Goal: Task Accomplishment & Management: Use online tool/utility

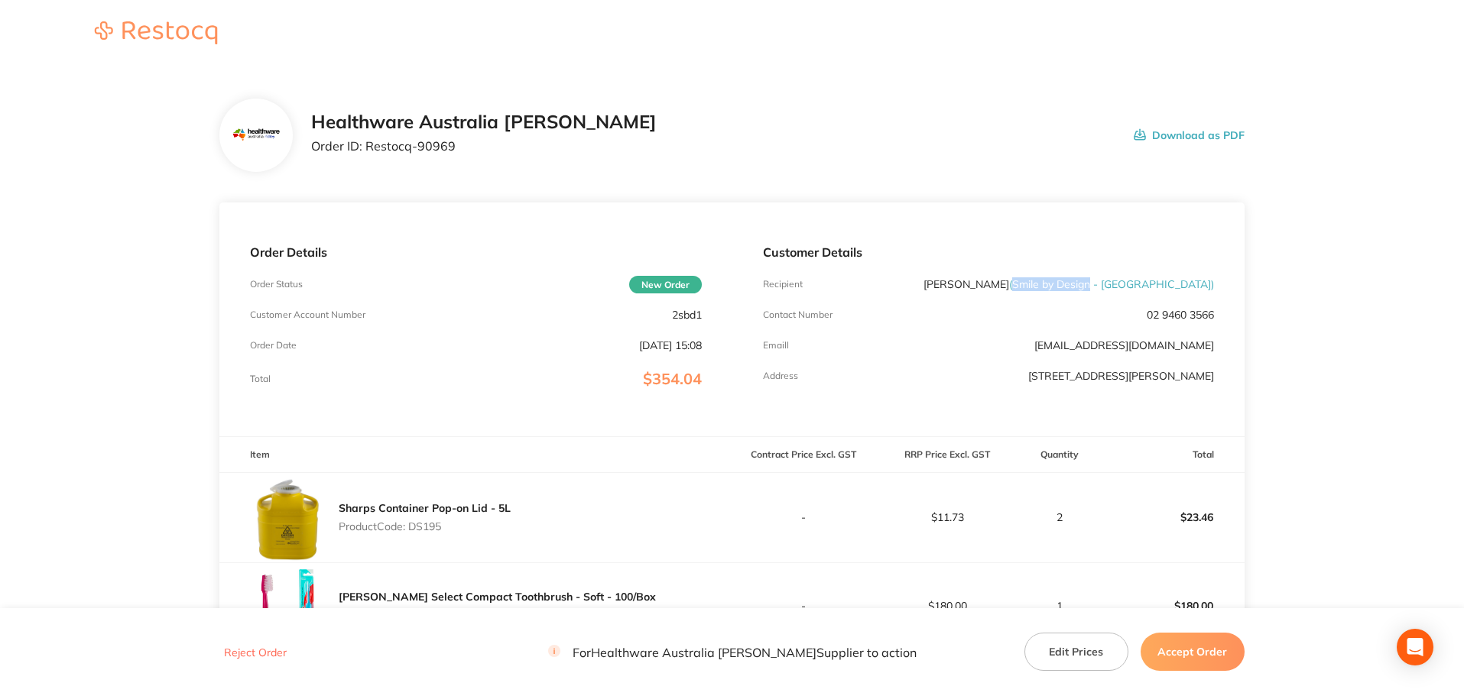
drag, startPoint x: 1053, startPoint y: 287, endPoint x: 1131, endPoint y: 289, distance: 78.8
click at [1131, 289] on span "( Smile by Design - [GEOGRAPHIC_DATA] )" at bounding box center [1111, 284] width 205 height 14
copy span "Smile by Design"
drag, startPoint x: 458, startPoint y: 145, endPoint x: 368, endPoint y: 154, distance: 89.9
click at [368, 154] on div "Healthware Australia [PERSON_NAME] Order ID: Restocq- 90969" at bounding box center [484, 135] width 346 height 47
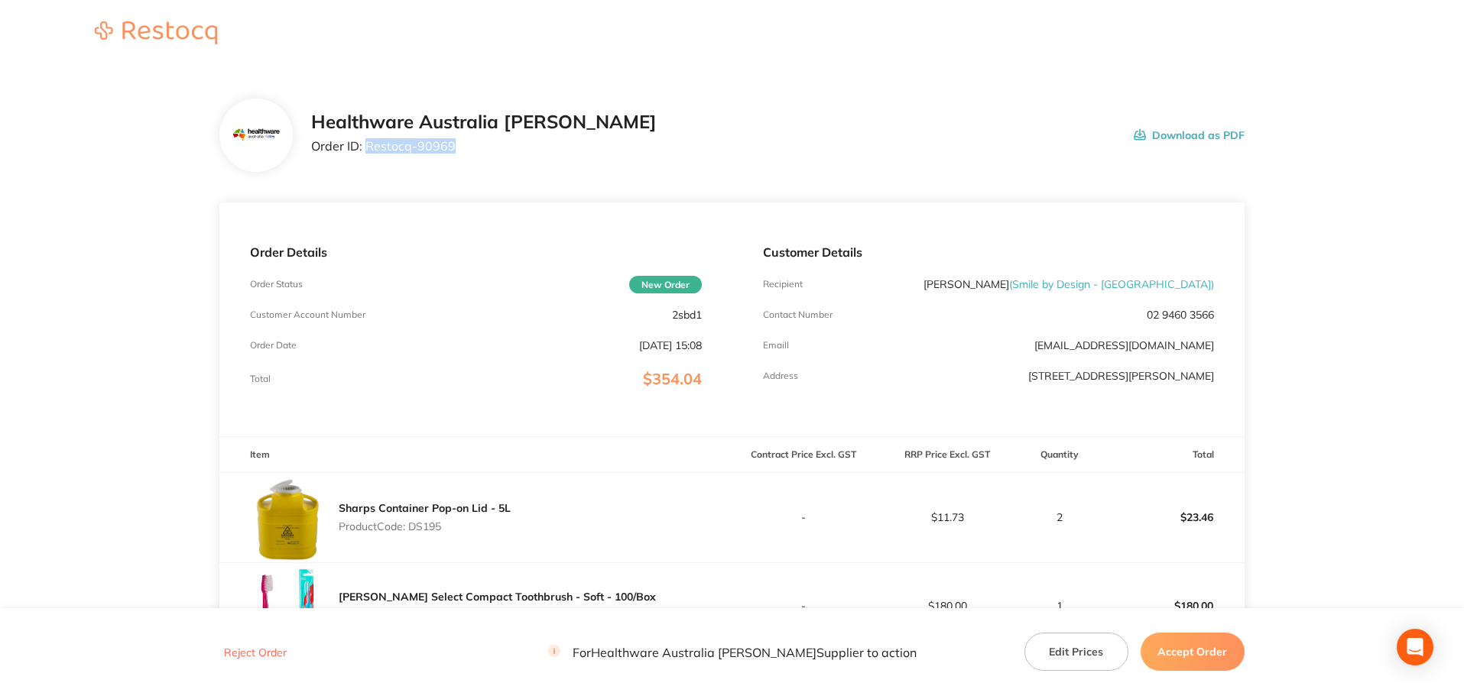
copy p "Restocq- 90969"
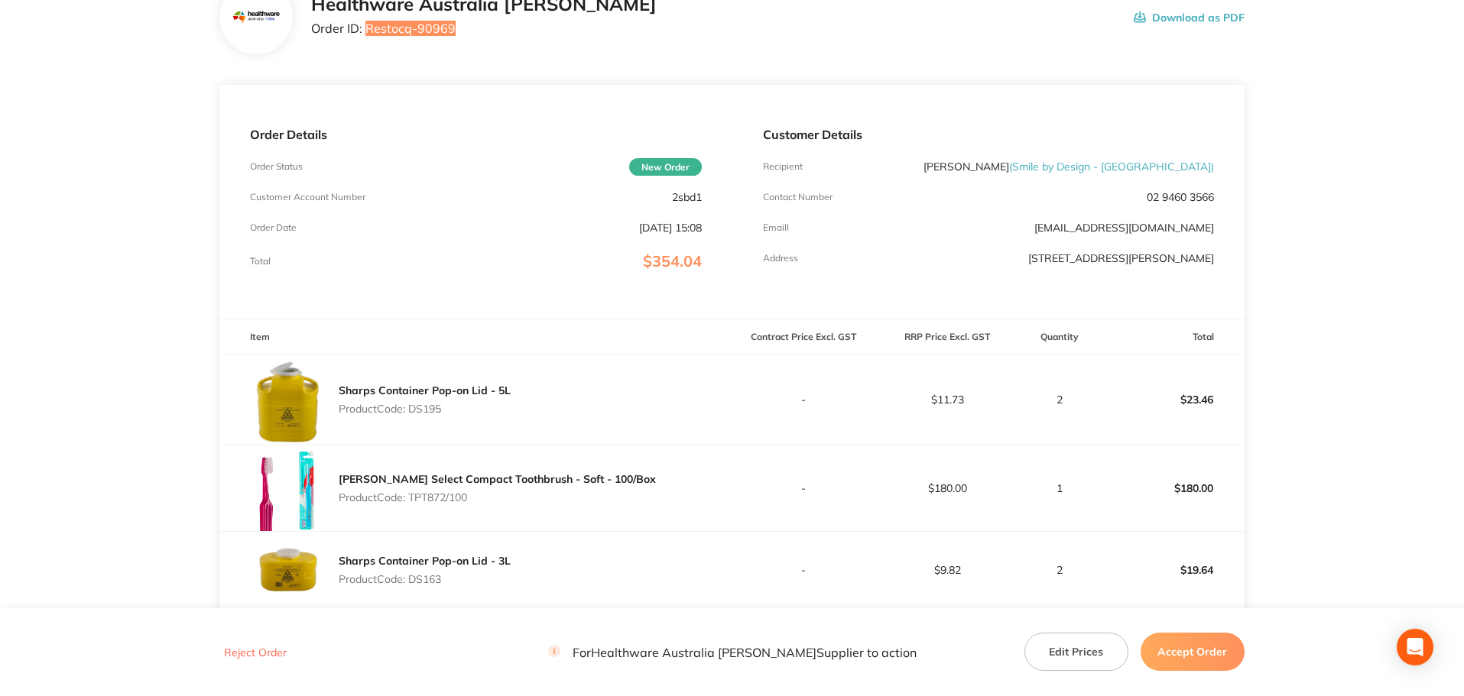
scroll to position [229, 0]
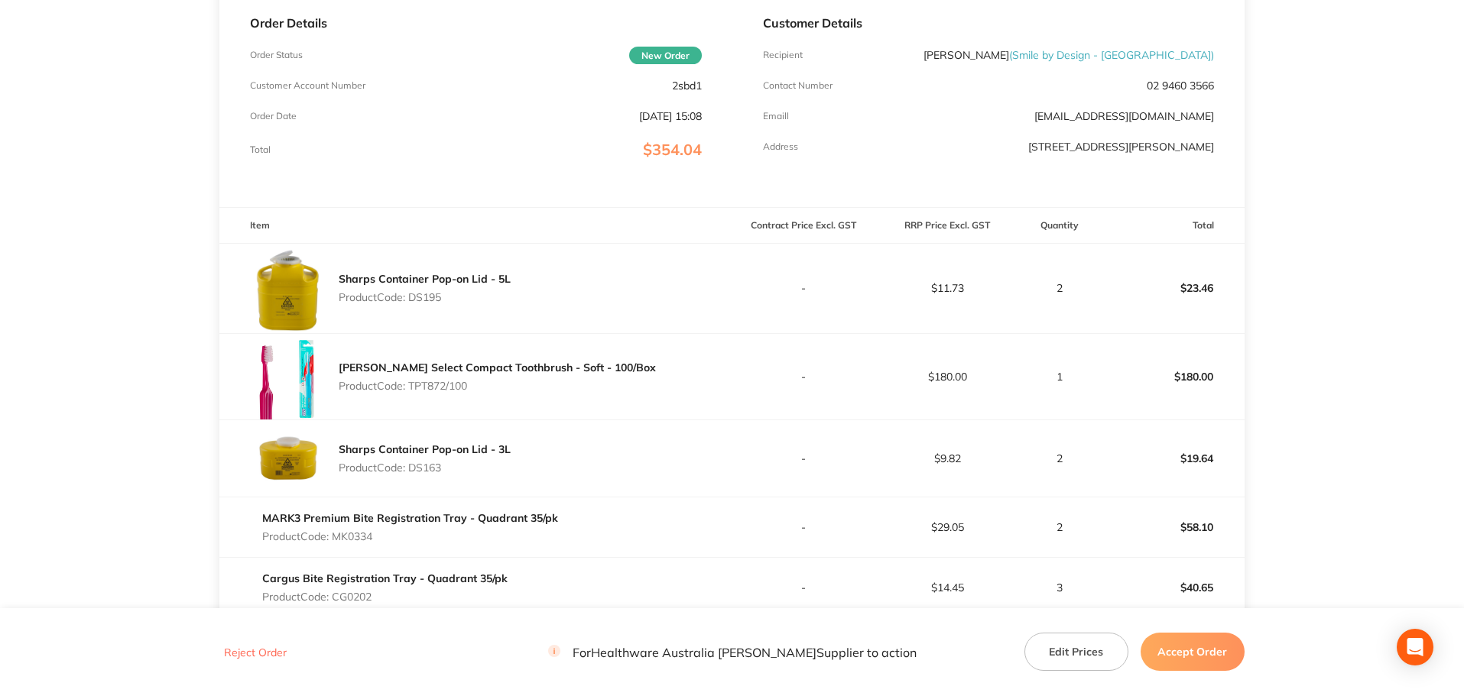
click at [430, 298] on p "Product Code: DS195" at bounding box center [425, 297] width 172 height 12
copy p "DS195"
drag, startPoint x: 477, startPoint y: 385, endPoint x: 410, endPoint y: 388, distance: 66.5
click at [410, 388] on p "Product Code: TPT872/100" at bounding box center [497, 386] width 317 height 12
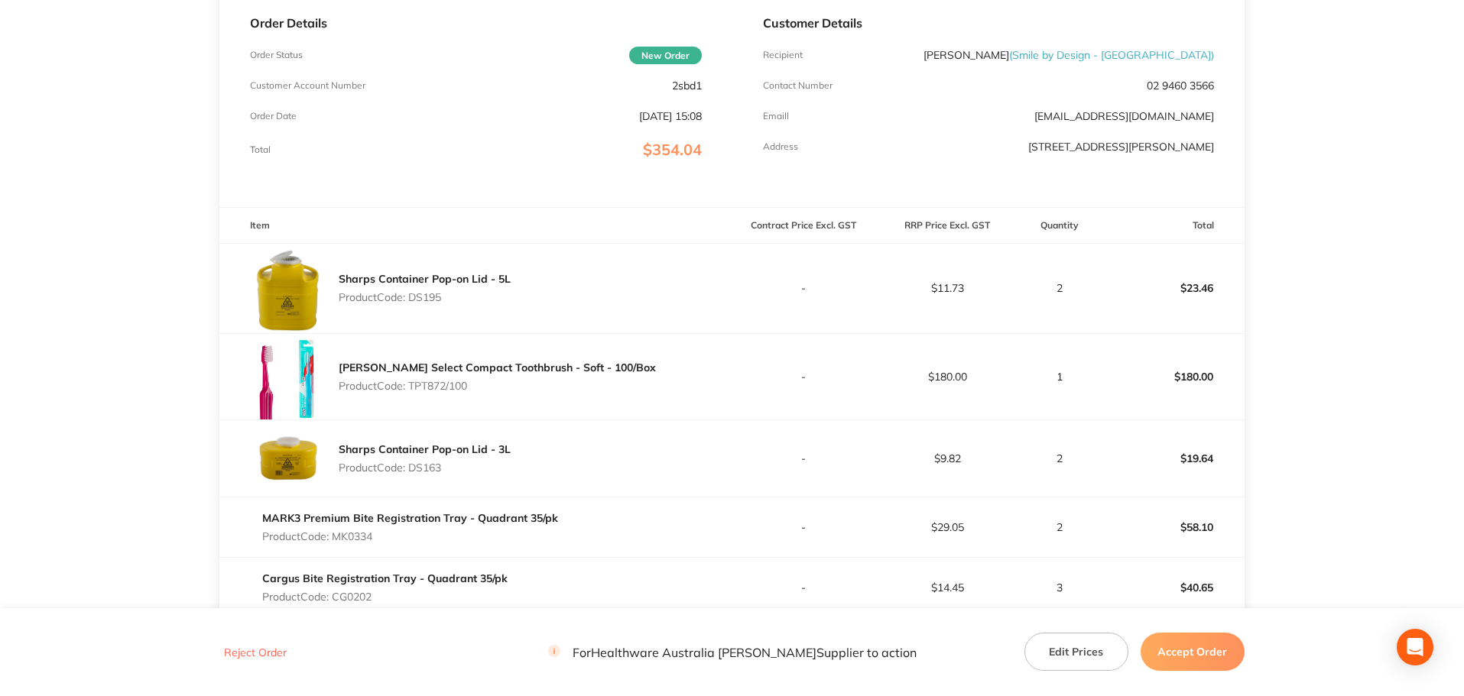
copy p "TPT872/100"
drag, startPoint x: 449, startPoint y: 467, endPoint x: 430, endPoint y: 466, distance: 18.4
click at [433, 467] on p "Product Code: DS163" at bounding box center [425, 468] width 172 height 12
click at [430, 466] on p "Product Code: DS163" at bounding box center [425, 468] width 172 height 12
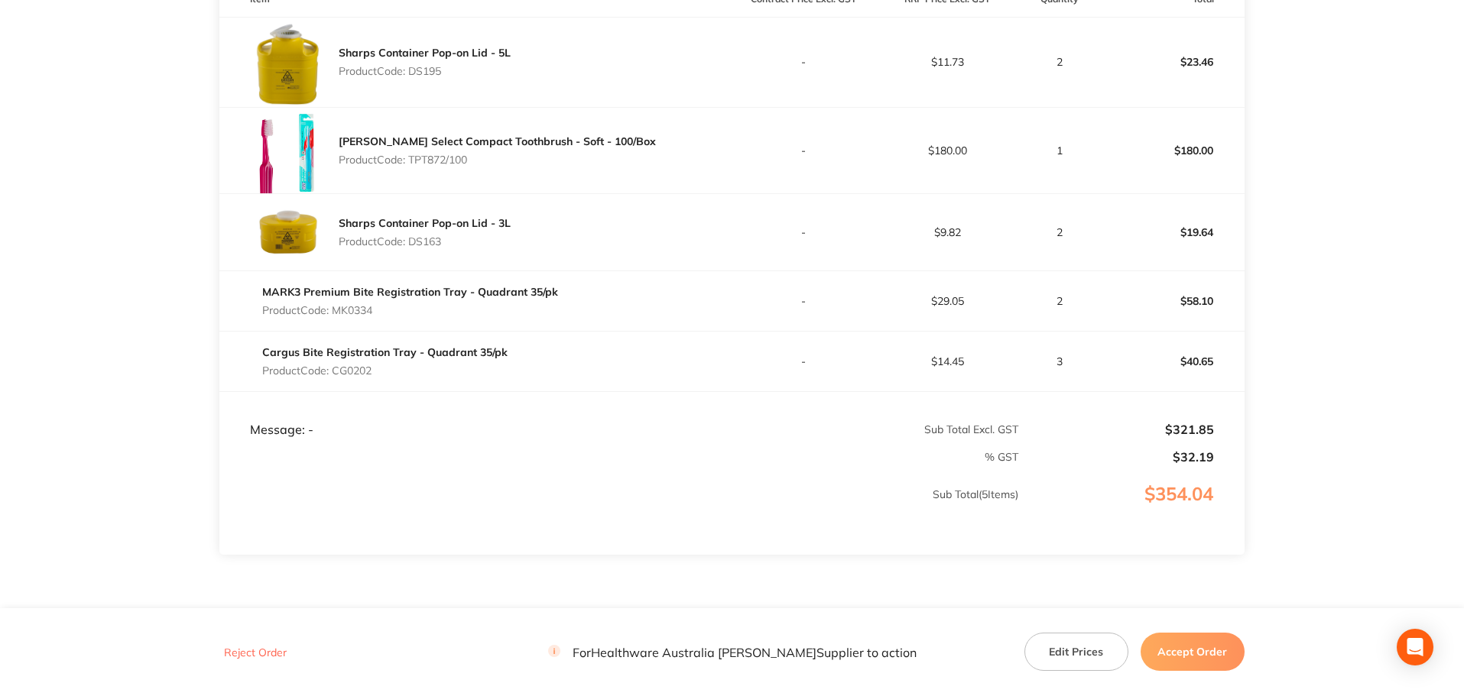
scroll to position [459, 0]
click at [361, 313] on p "Product Code: MK0334" at bounding box center [410, 307] width 296 height 12
copy p "MK0334"
click at [350, 363] on p "Product Code: CG0202" at bounding box center [384, 368] width 245 height 12
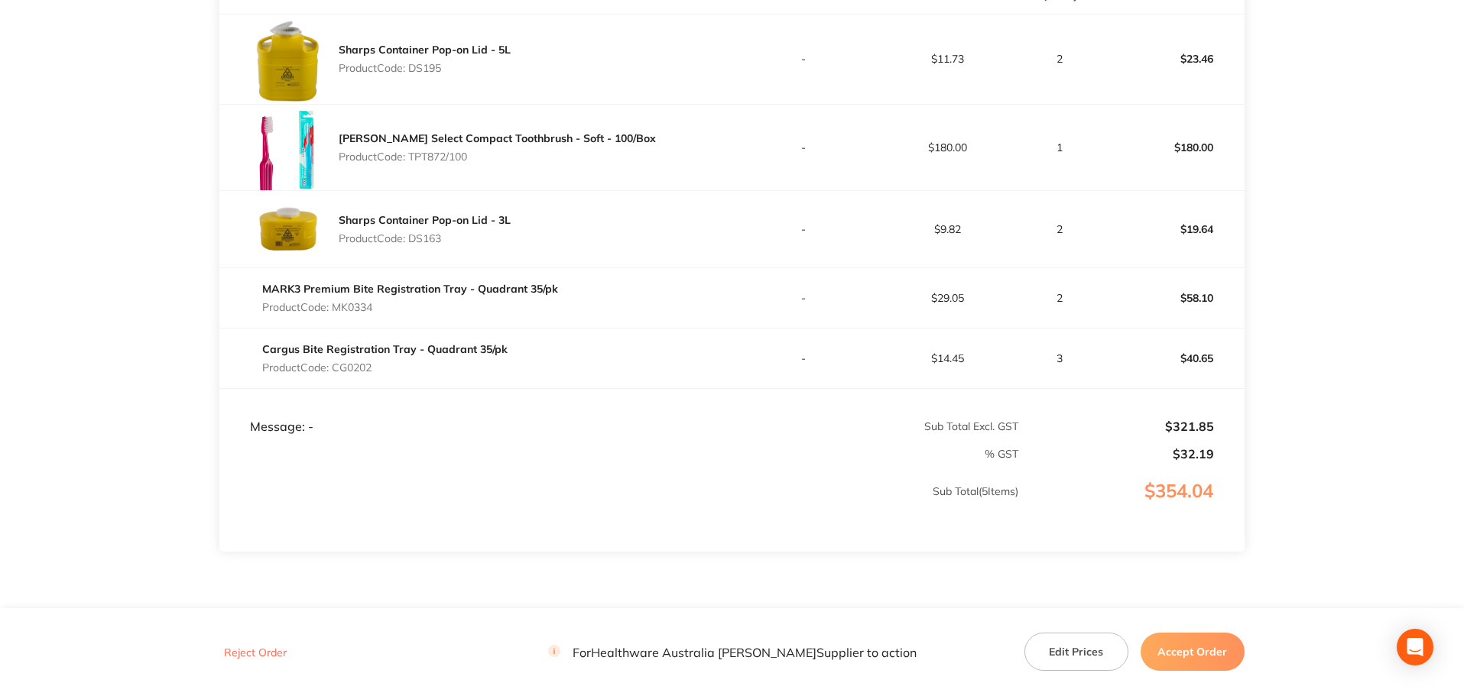
click at [350, 363] on p "Product Code: CG0202" at bounding box center [384, 368] width 245 height 12
copy p "CG0202"
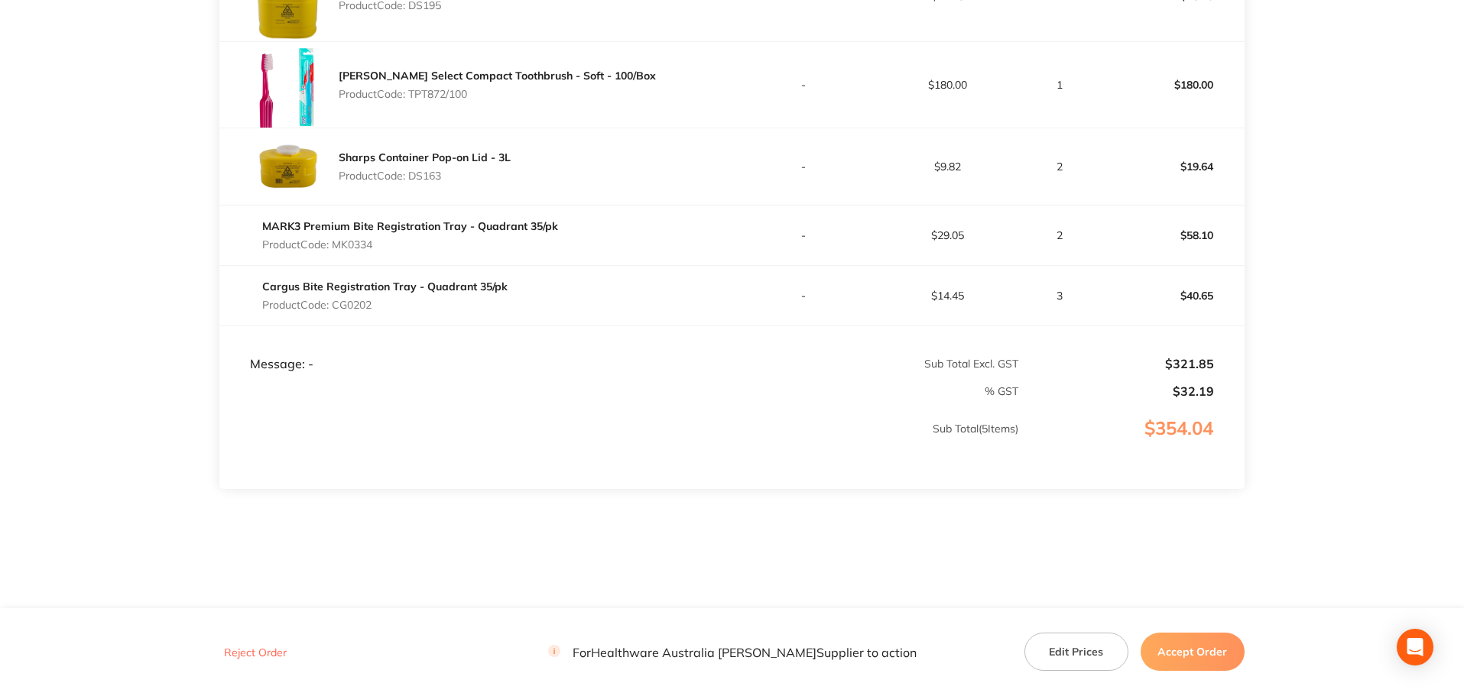
scroll to position [524, 0]
click at [1207, 653] on button "Accept Order" at bounding box center [1192, 652] width 104 height 38
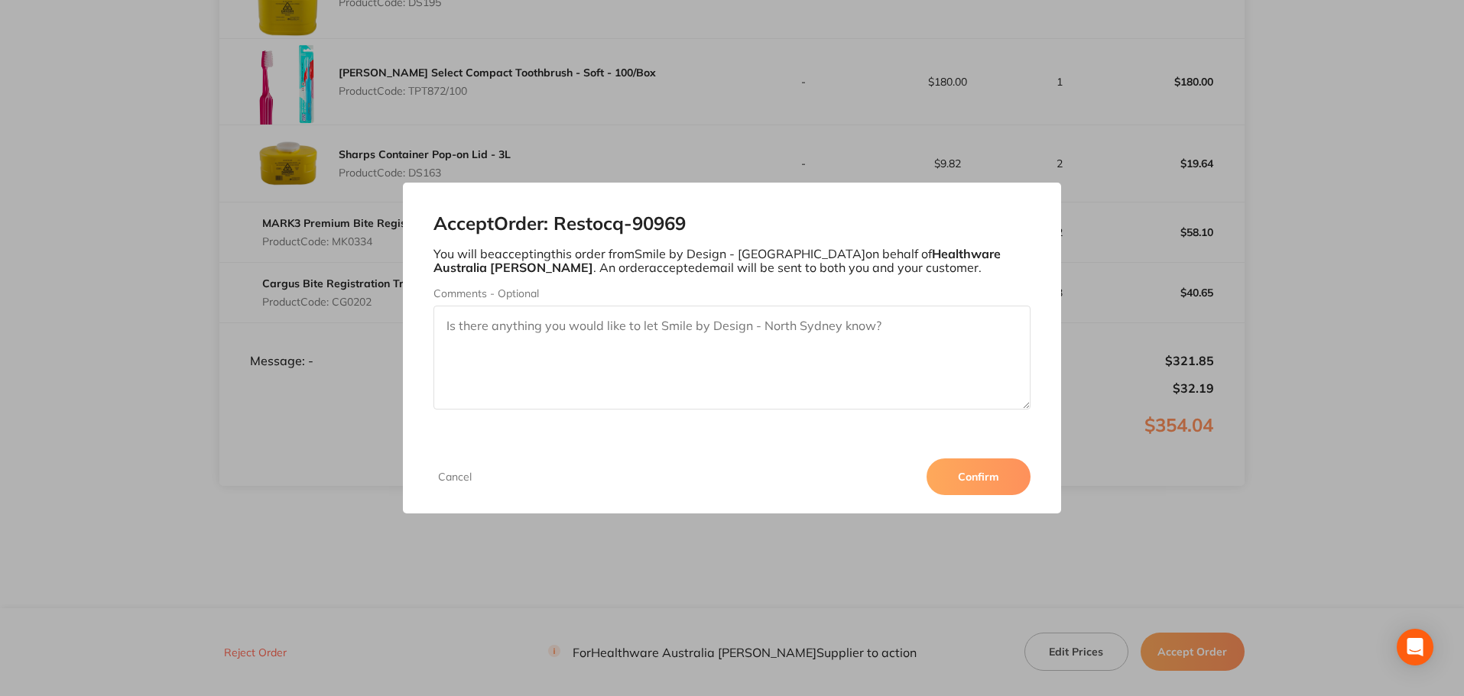
click at [1000, 491] on button "Confirm" at bounding box center [978, 477] width 104 height 37
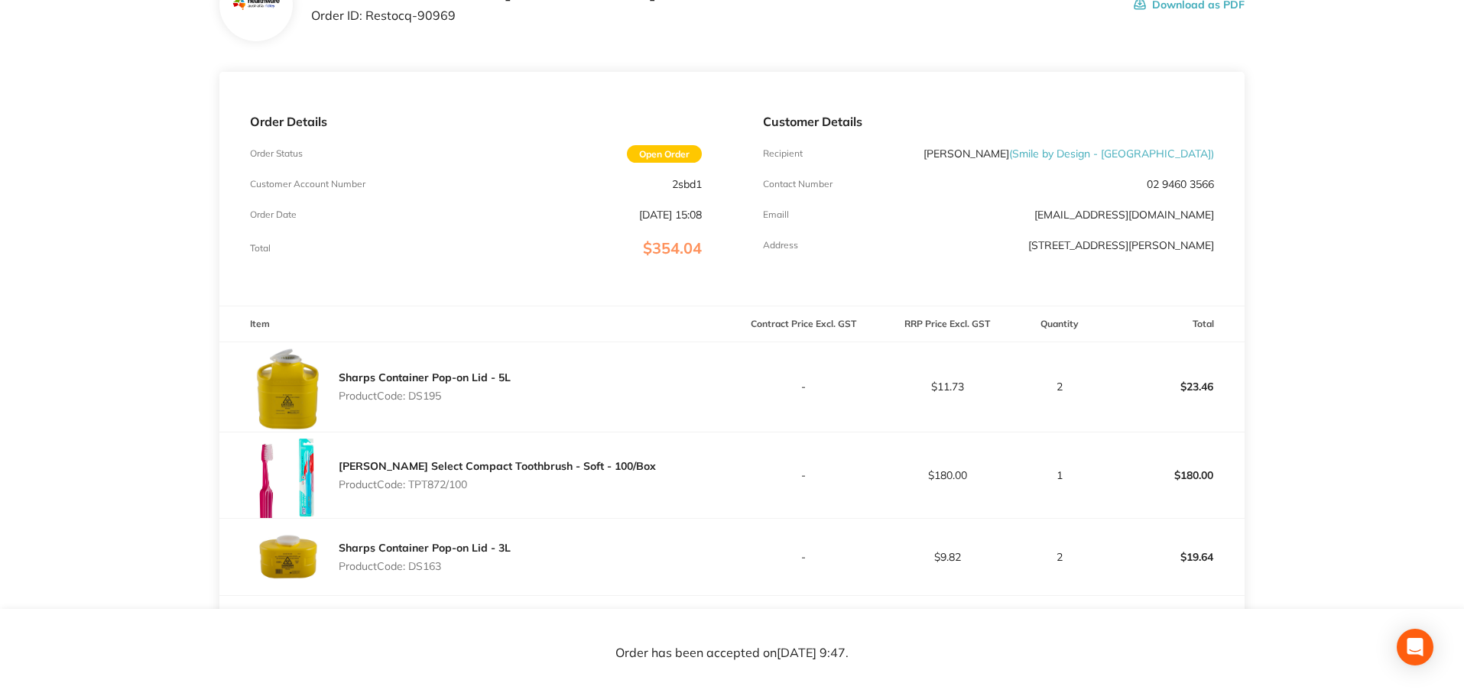
scroll to position [0, 0]
